Goal: Contribute content

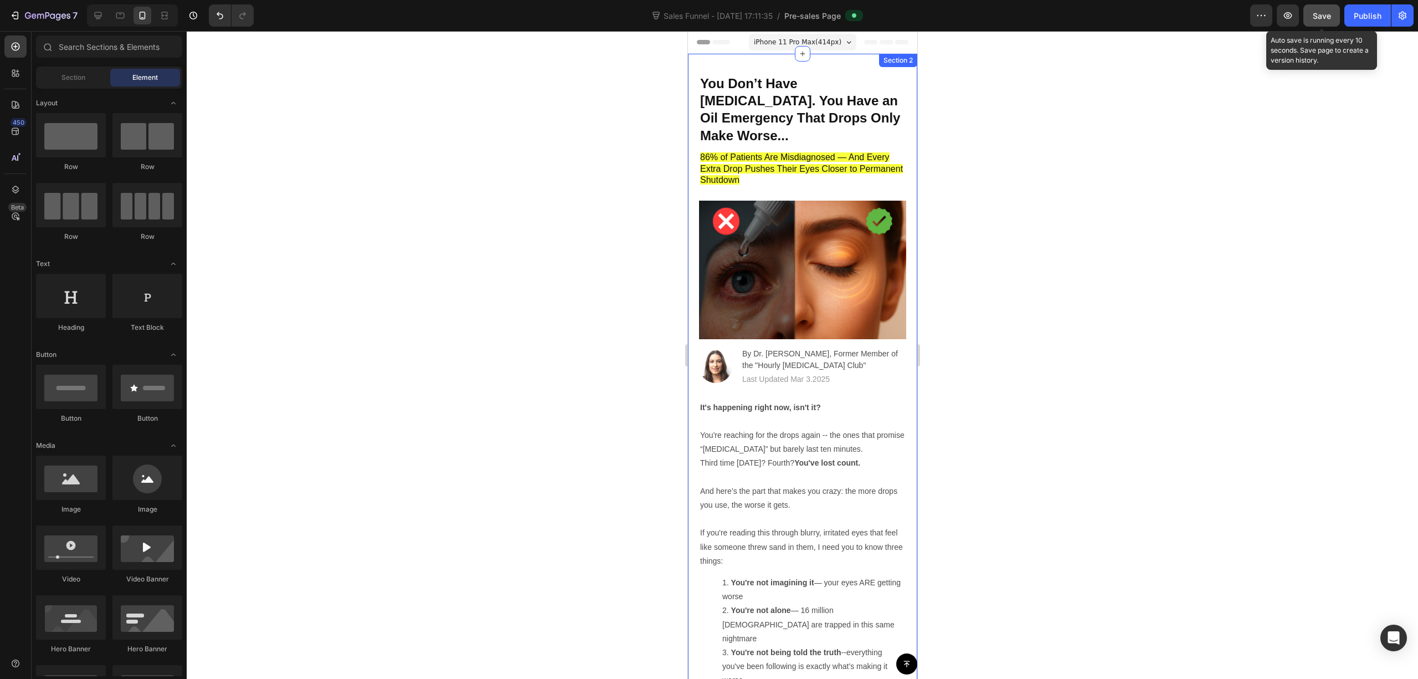
click at [1312, 18] on button "Save" at bounding box center [1322, 15] width 37 height 22
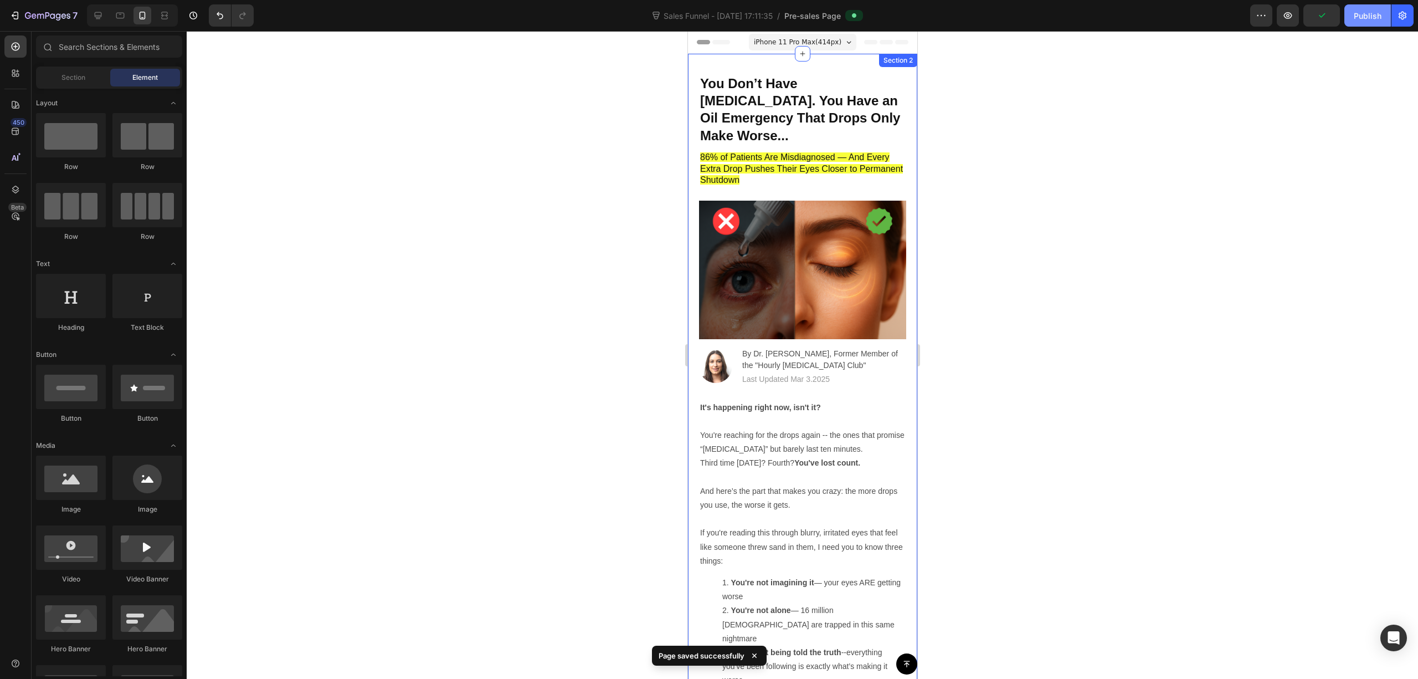
click at [1352, 14] on button "Publish" at bounding box center [1368, 15] width 47 height 22
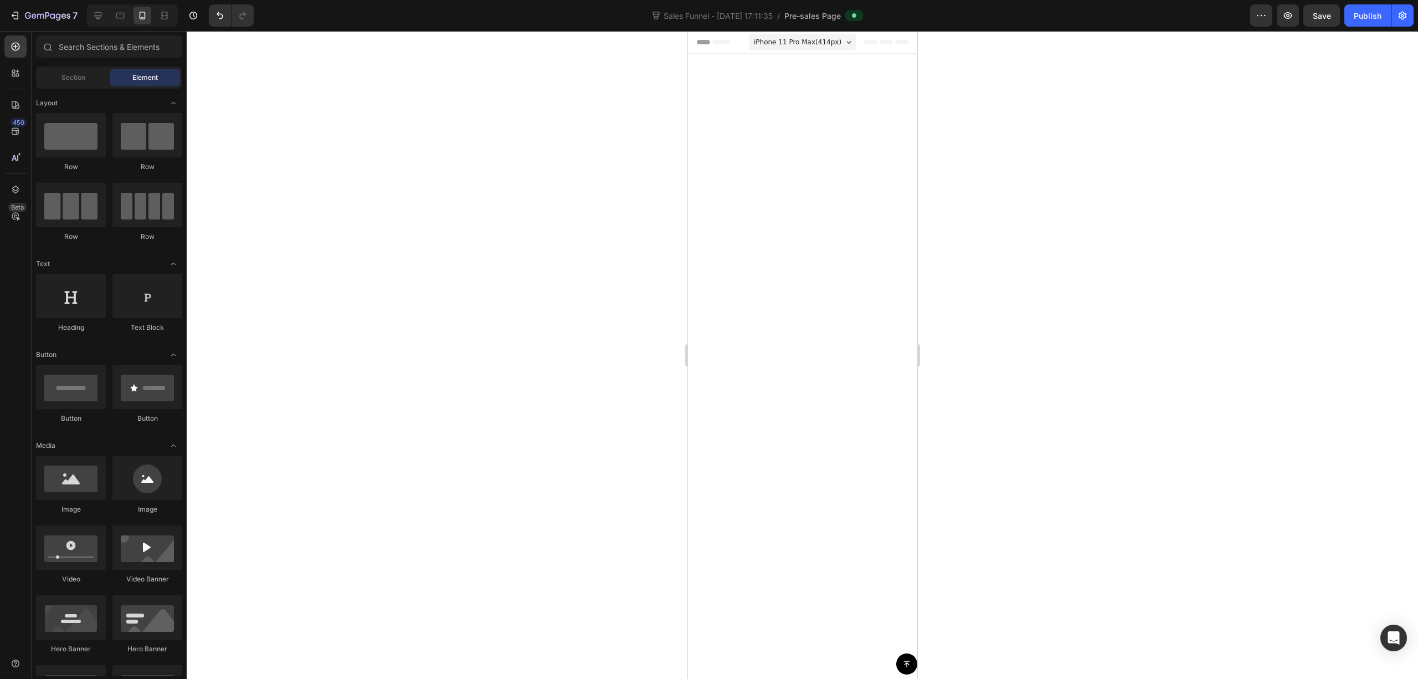
scroll to position [4194, 0]
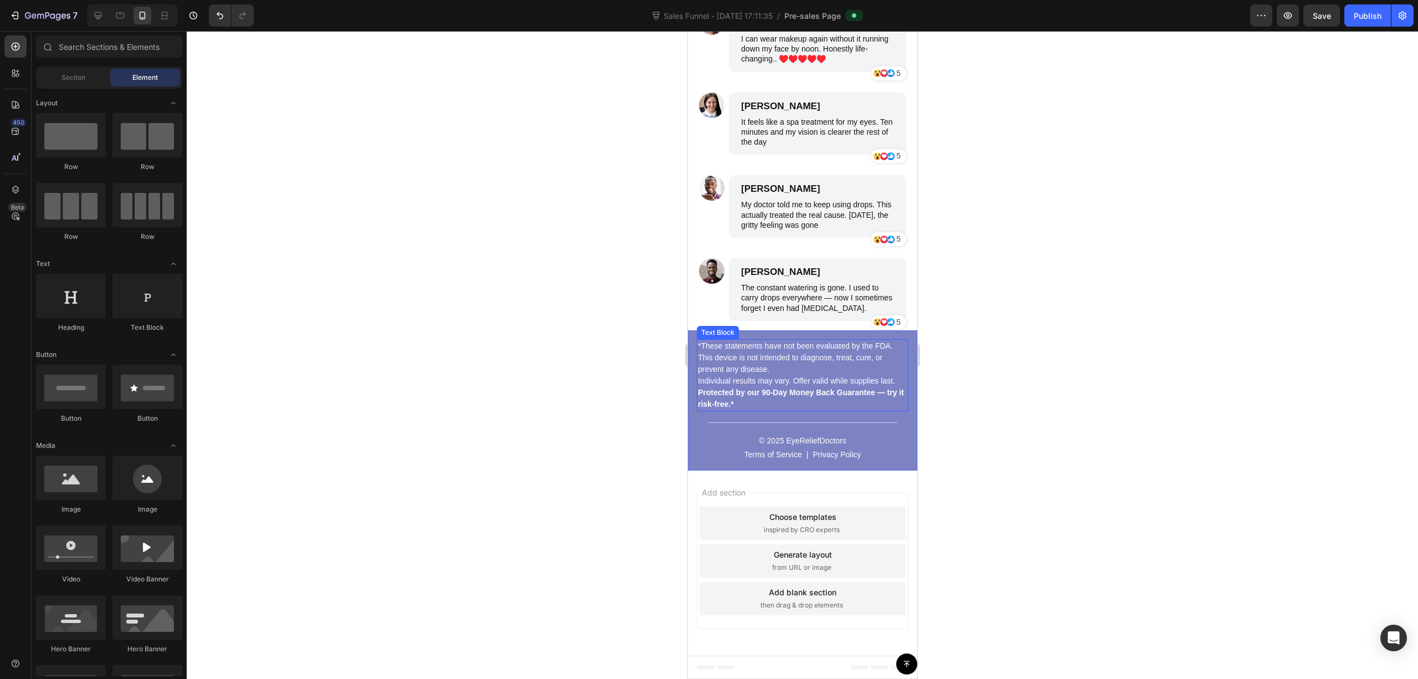
click at [773, 346] on p "*These statements have not been evaluated by the FDA. This device is not intend…" at bounding box center [801, 375] width 209 height 70
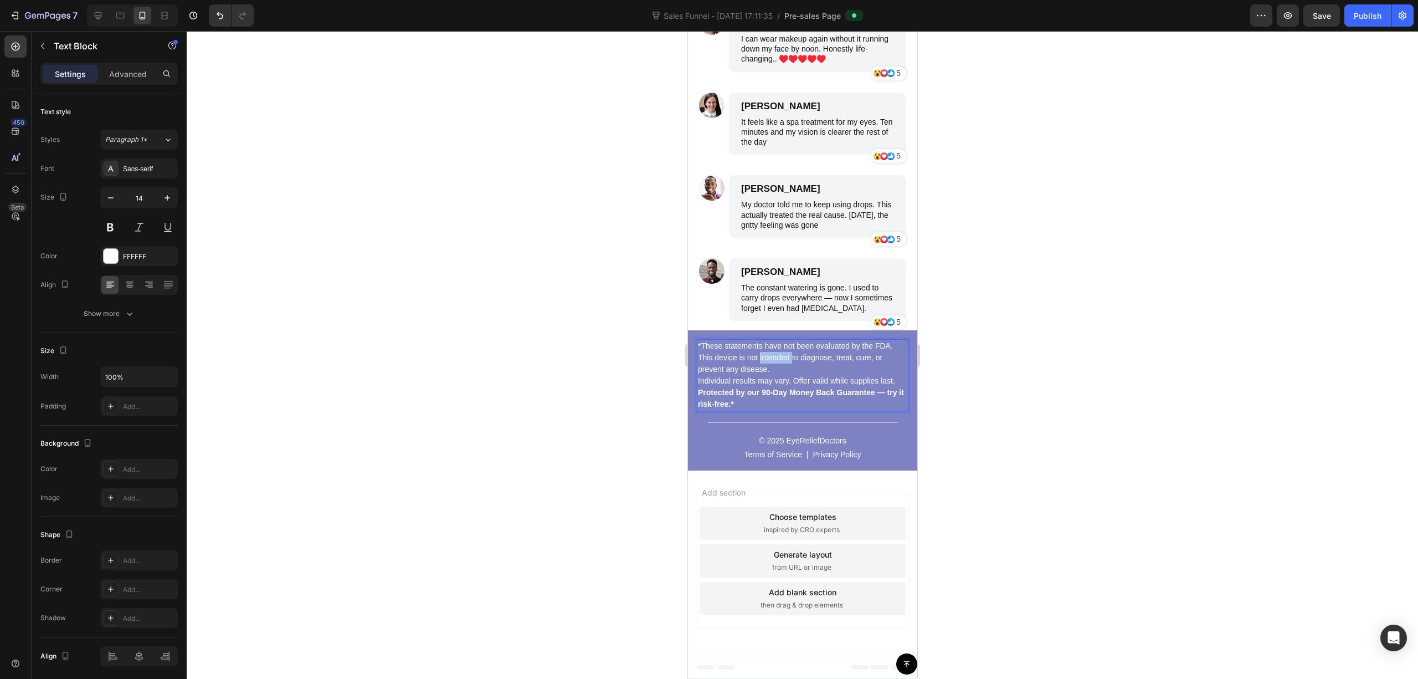
click at [773, 346] on p "*These statements have not been evaluated by the FDA. This device is not intend…" at bounding box center [801, 375] width 209 height 70
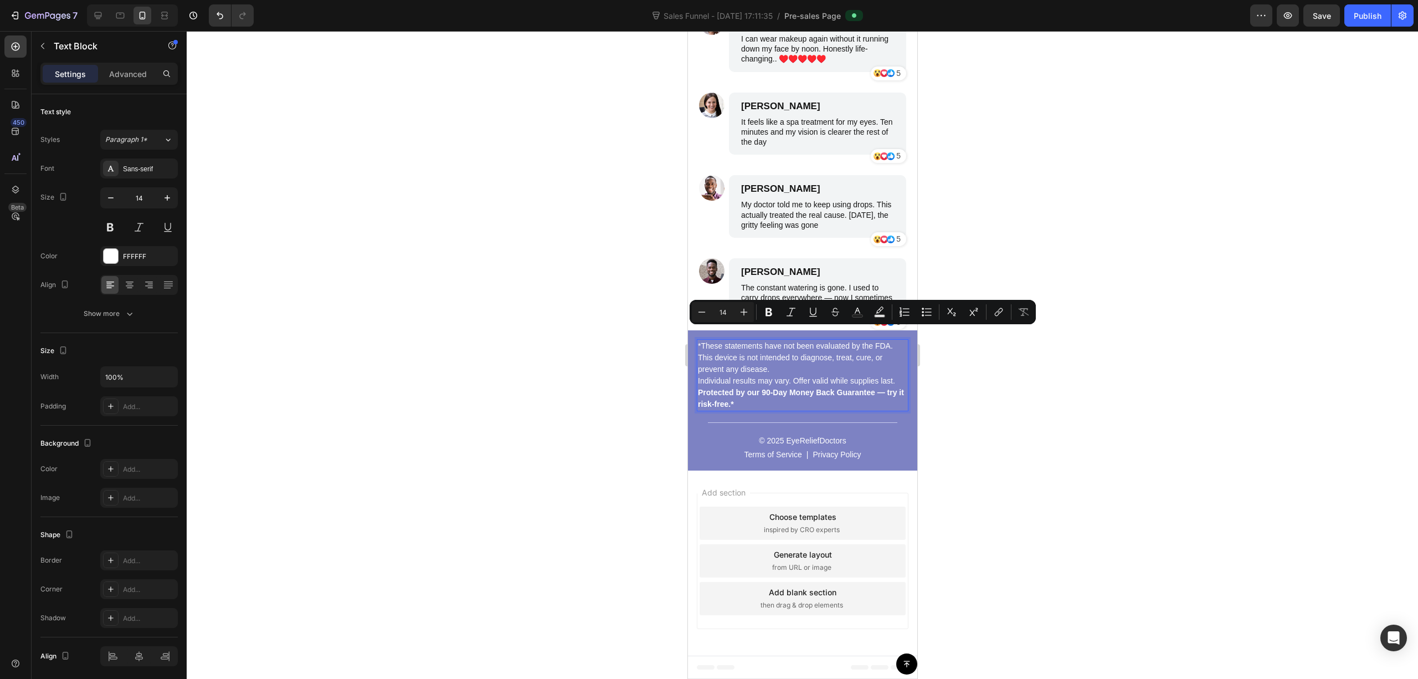
click at [820, 371] on p "*These statements have not been evaluated by the FDA. This device is not intend…" at bounding box center [801, 375] width 209 height 70
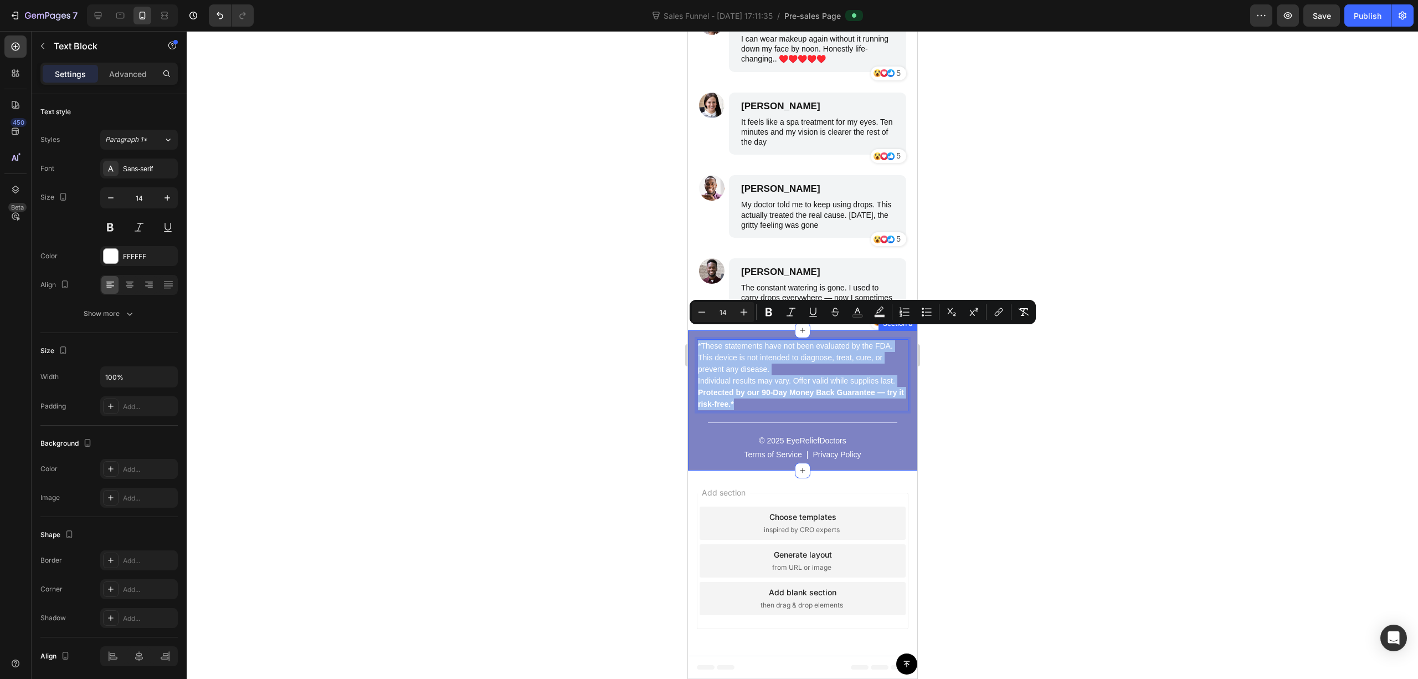
drag, startPoint x: 845, startPoint y: 402, endPoint x: 697, endPoint y: 320, distance: 169.1
click at [697, 330] on div "*These statements have not been evaluated by the FDA. This device is not intend…" at bounding box center [802, 400] width 229 height 140
copy p "*These statements have not been evaluated by the FDA. This device is not intend…"
click at [833, 369] on p "*These statements have not been evaluated by the FDA. This device is not intend…" at bounding box center [801, 375] width 209 height 70
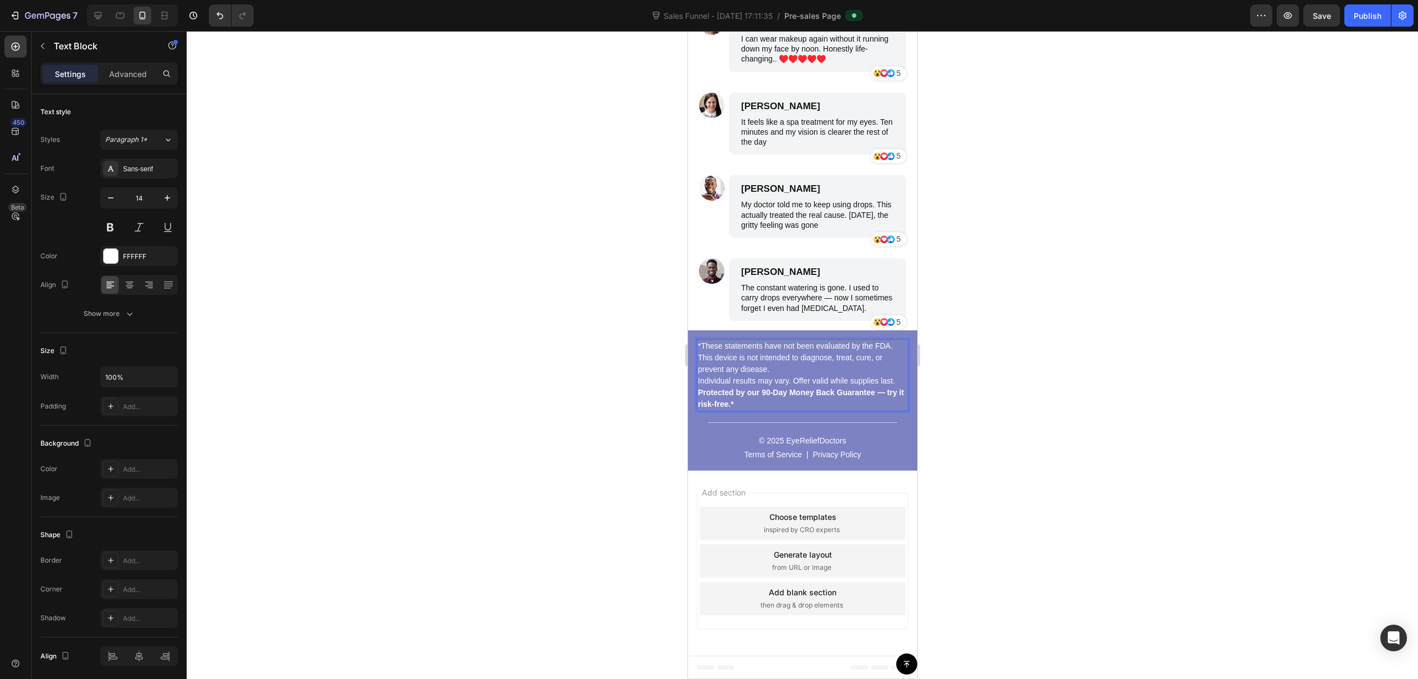
click at [794, 366] on p "*These statements have not been evaluated by the FDA. This device is not intend…" at bounding box center [801, 375] width 209 height 70
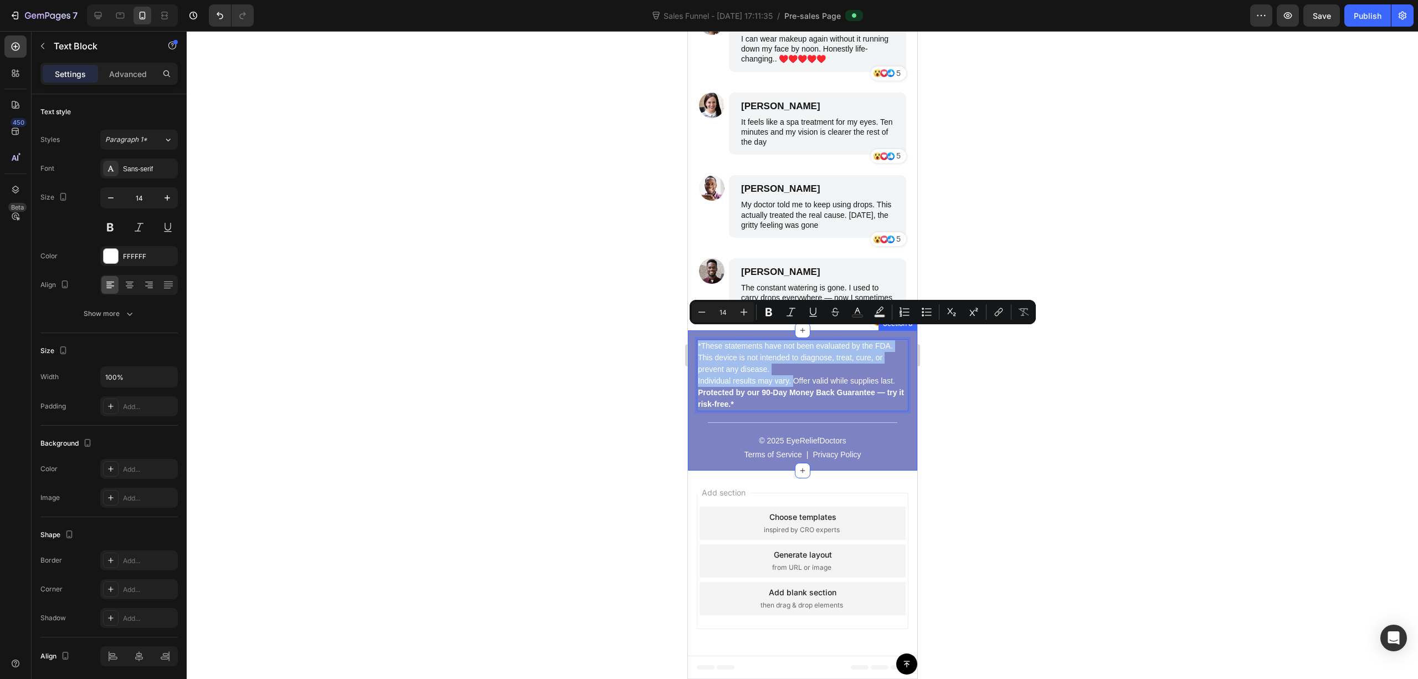
drag, startPoint x: 791, startPoint y: 367, endPoint x: 1373, endPoint y: 370, distance: 581.7
click at [693, 336] on div "*These statements have not been evaluated by the FDA. This device is not intend…" at bounding box center [802, 400] width 229 height 140
copy p "*These statements have not been evaluated by the FDA. This device is not intend…"
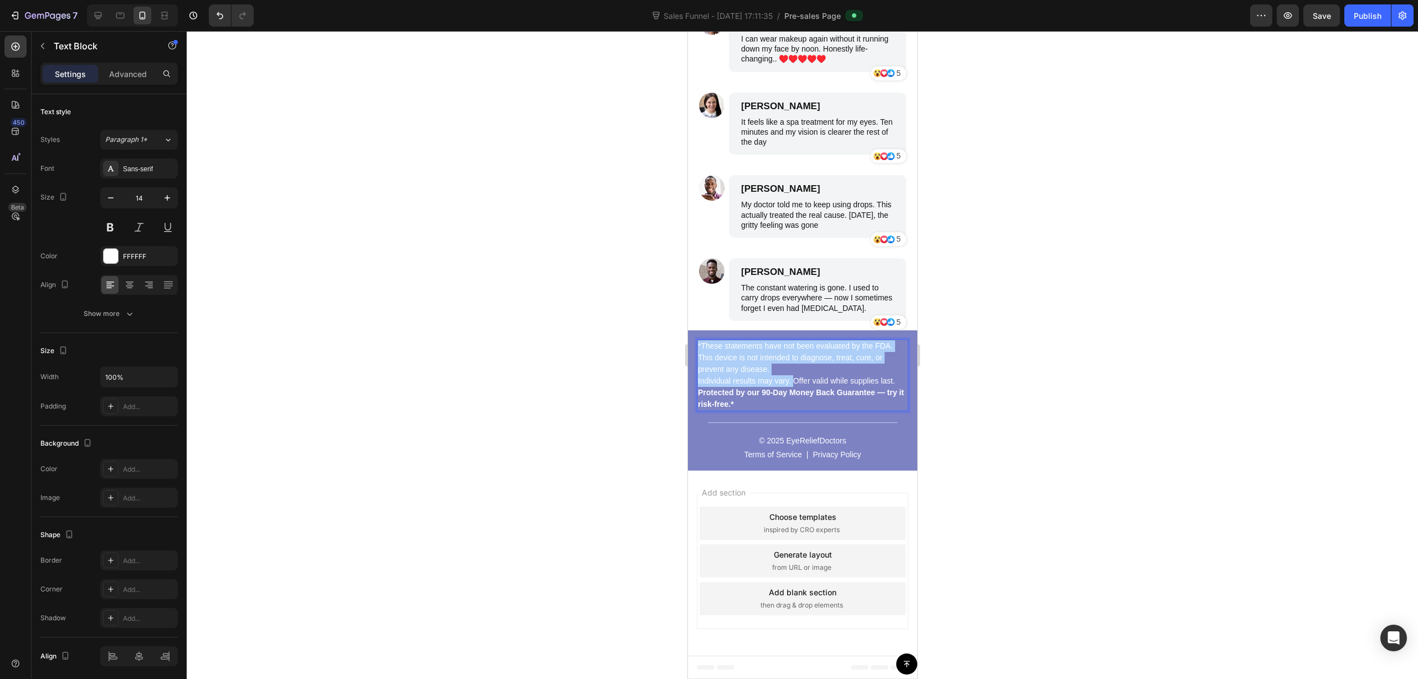
click at [317, 406] on div at bounding box center [803, 355] width 1232 height 648
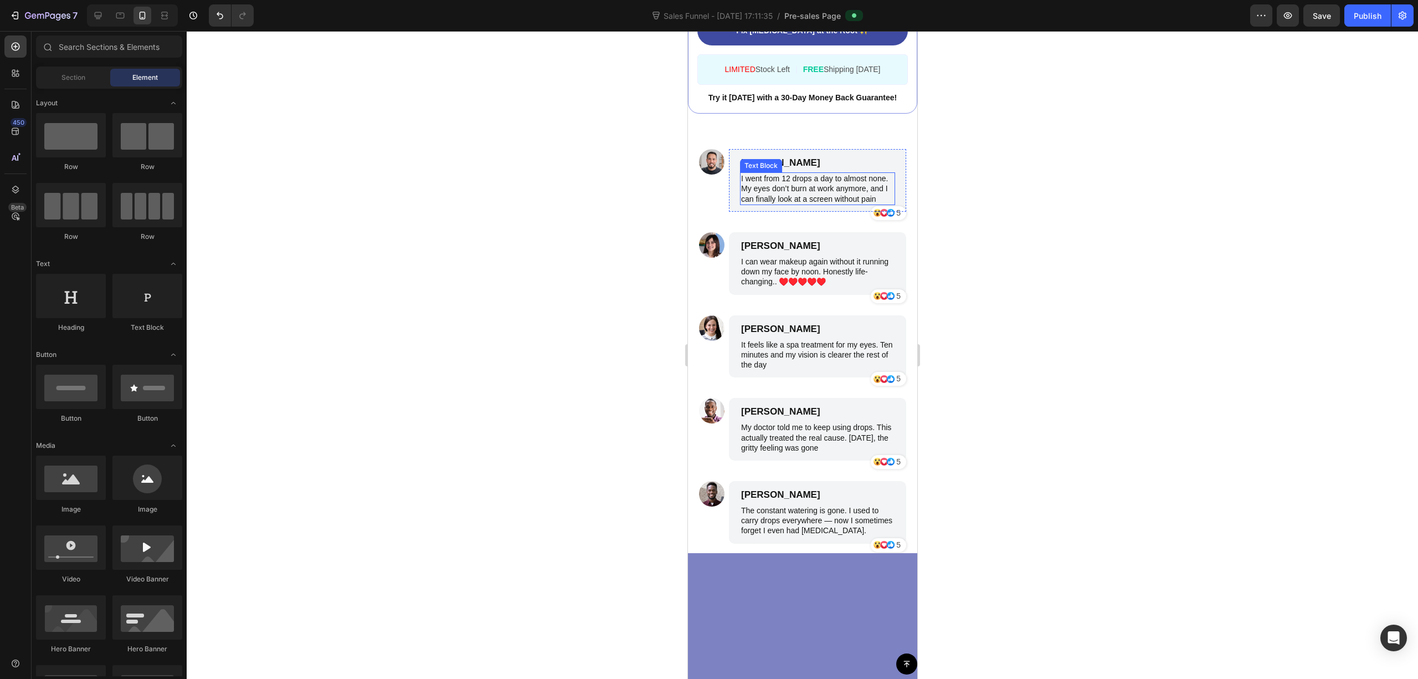
scroll to position [3972, 0]
